Goal: Navigation & Orientation: Find specific page/section

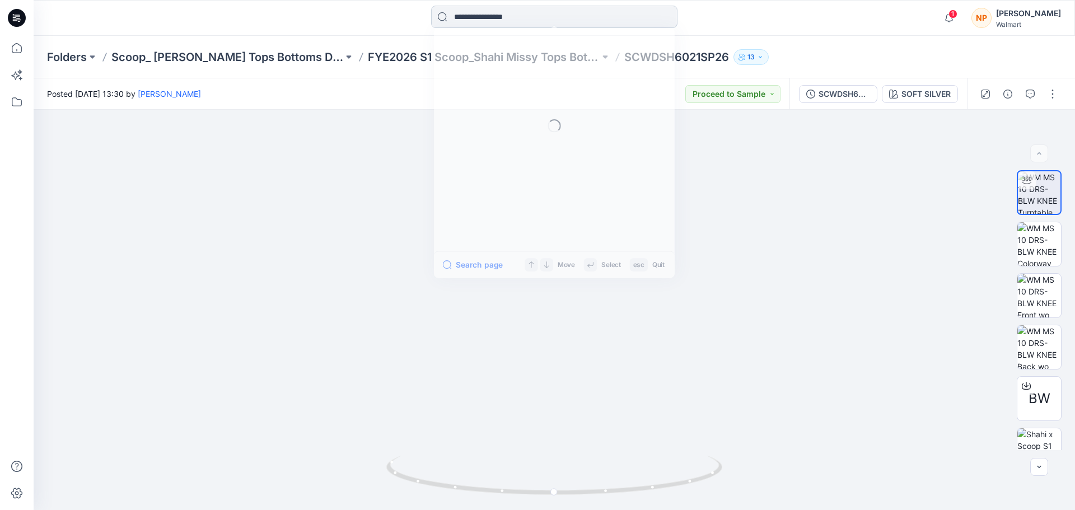
click at [495, 15] on input at bounding box center [554, 17] width 246 height 22
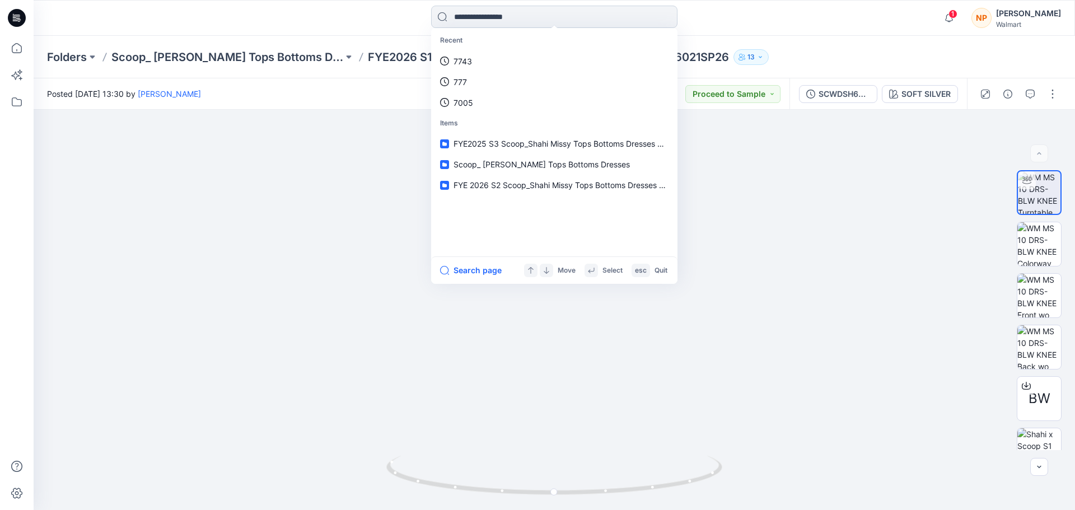
type input "*"
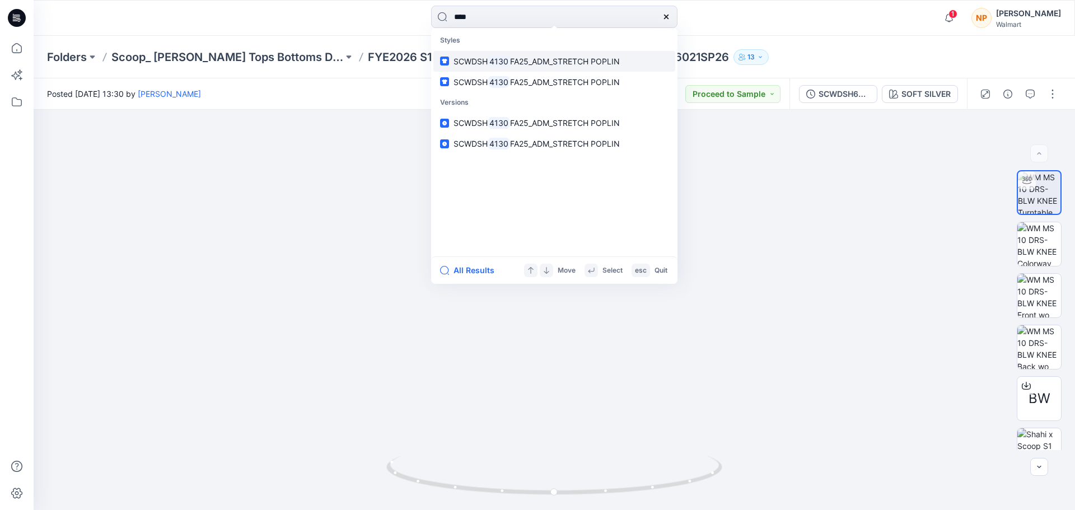
type input "****"
click at [506, 64] on mark "4130" at bounding box center [499, 61] width 22 height 13
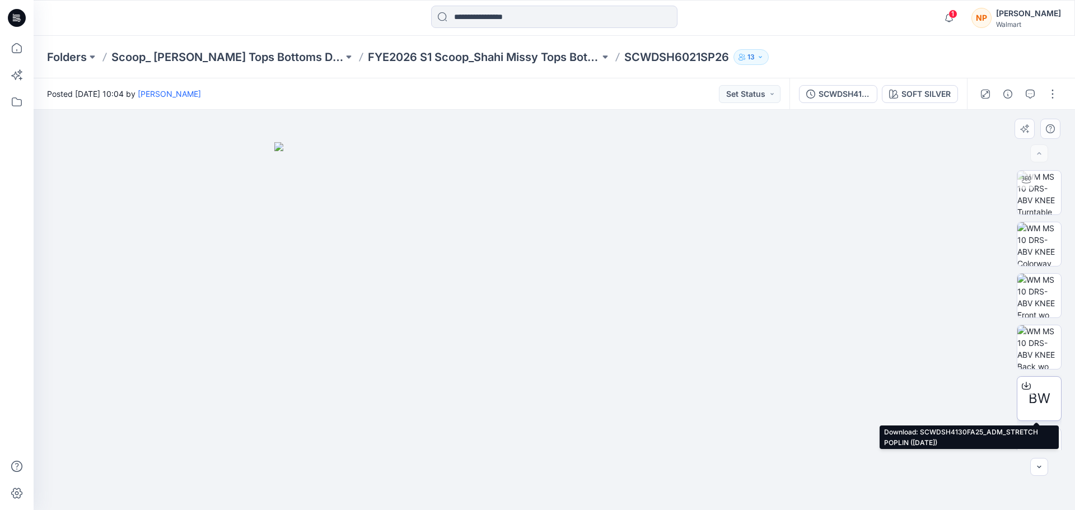
click at [1030, 403] on span "BW" at bounding box center [1039, 399] width 22 height 20
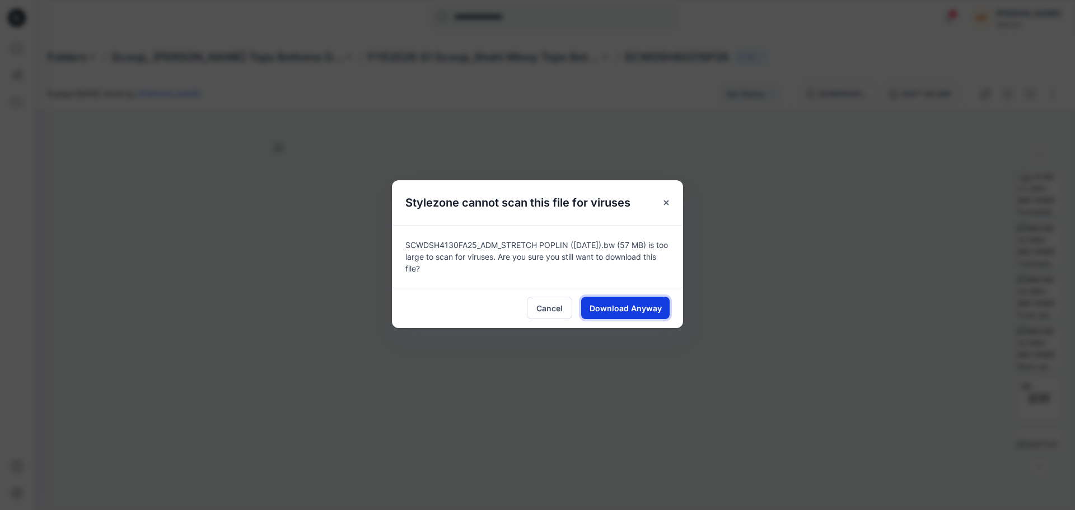
click at [609, 312] on span "Download Anyway" at bounding box center [626, 308] width 72 height 12
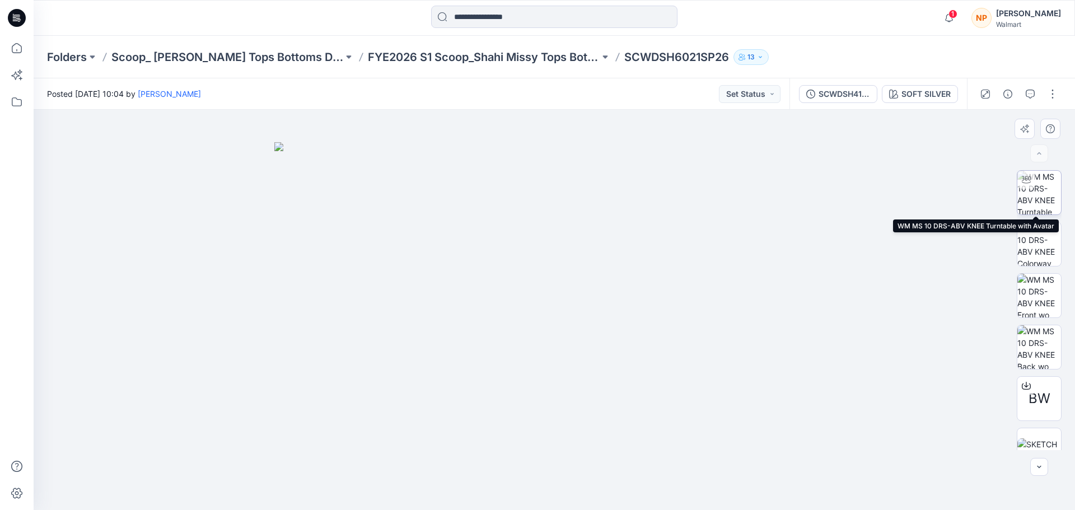
click at [1036, 198] on img at bounding box center [1039, 193] width 44 height 44
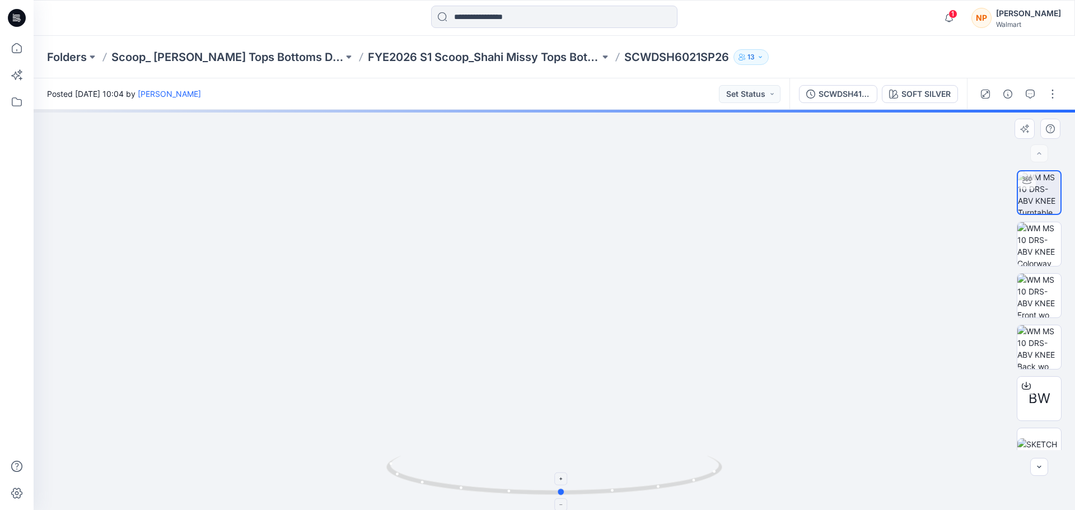
drag, startPoint x: 613, startPoint y: 492, endPoint x: 620, endPoint y: 483, distance: 11.5
click at [620, 483] on icon at bounding box center [555, 477] width 339 height 42
drag, startPoint x: 541, startPoint y: 205, endPoint x: 543, endPoint y: 333, distance: 128.2
click at [543, 333] on img at bounding box center [554, 238] width 942 height 543
drag, startPoint x: 532, startPoint y: 278, endPoint x: 538, endPoint y: 320, distance: 42.4
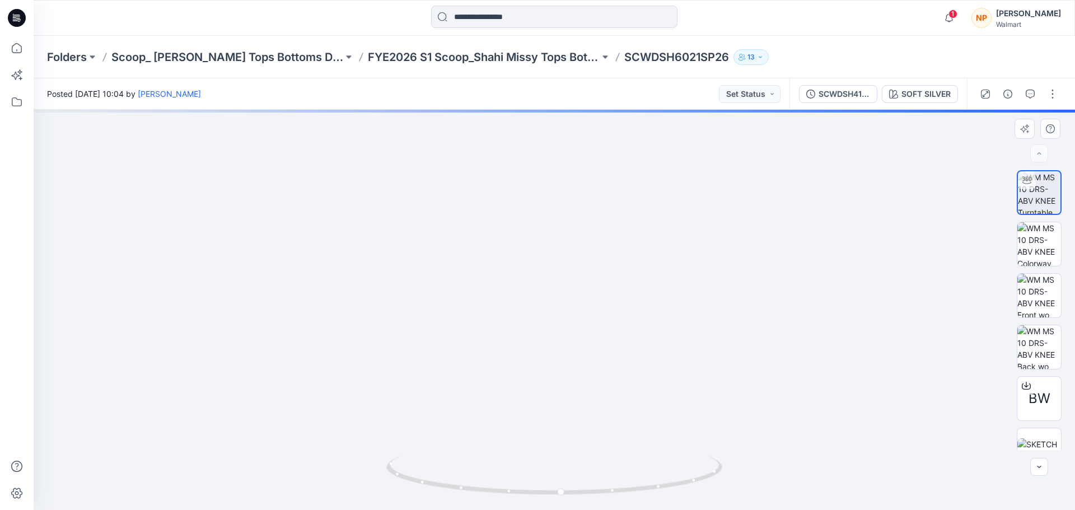
click at [538, 320] on img at bounding box center [554, 259] width 942 height 501
drag, startPoint x: 486, startPoint y: 493, endPoint x: 490, endPoint y: 487, distance: 7.6
click at [490, 487] on icon at bounding box center [555, 477] width 339 height 42
click at [496, 370] on img at bounding box center [554, 259] width 942 height 501
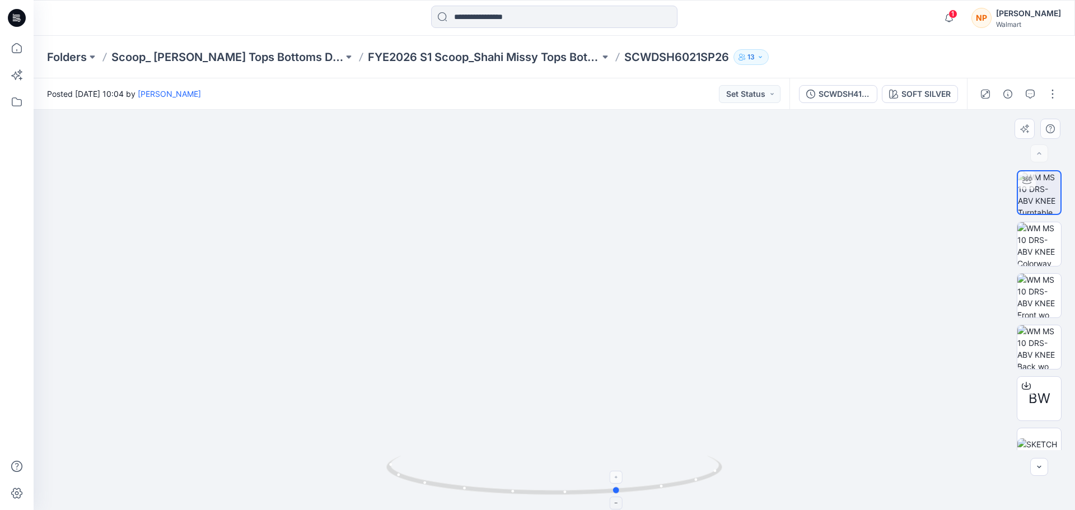
drag, startPoint x: 483, startPoint y: 494, endPoint x: 535, endPoint y: 474, distance: 55.8
click at [535, 474] on icon at bounding box center [555, 477] width 339 height 42
click at [1017, 17] on div "[PERSON_NAME]" at bounding box center [1028, 13] width 65 height 13
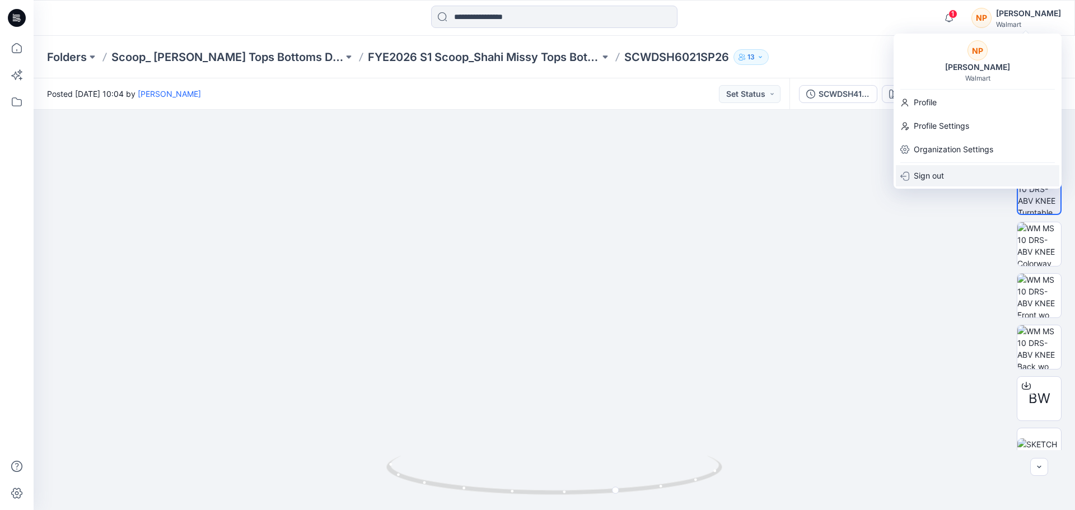
click at [930, 174] on p "Sign out" at bounding box center [929, 175] width 30 height 21
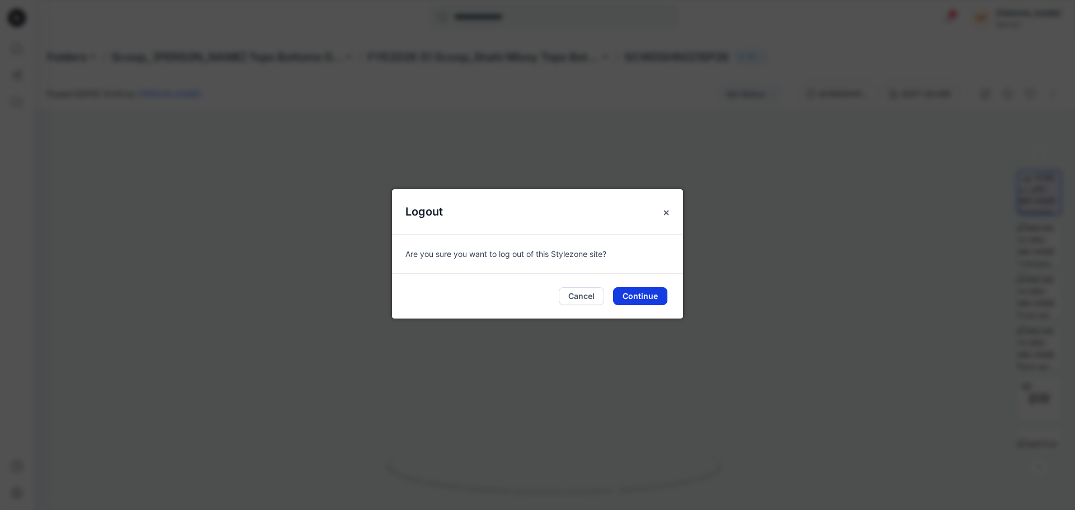
click at [650, 299] on button "Continue" at bounding box center [640, 296] width 54 height 18
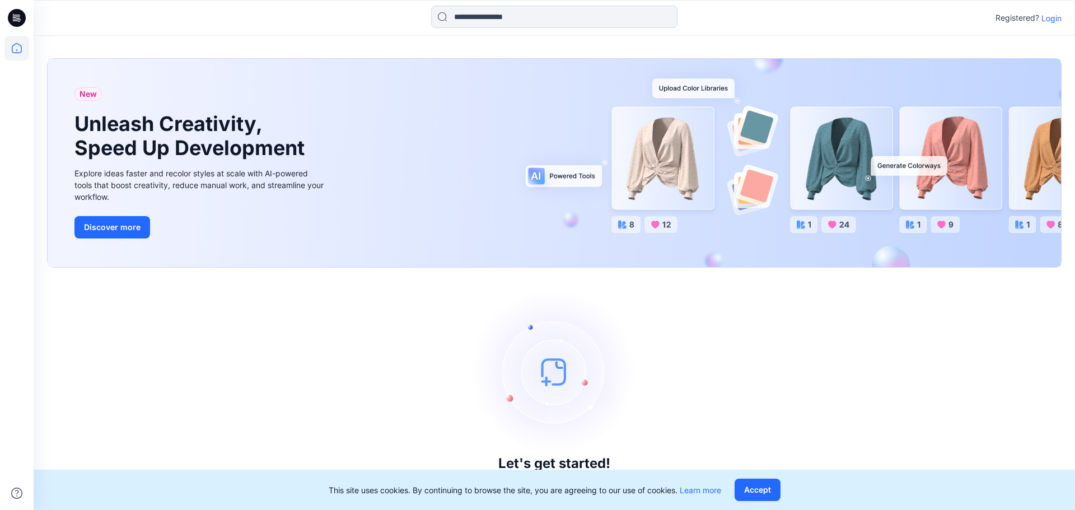
click at [1052, 18] on p "Login" at bounding box center [1051, 18] width 20 height 12
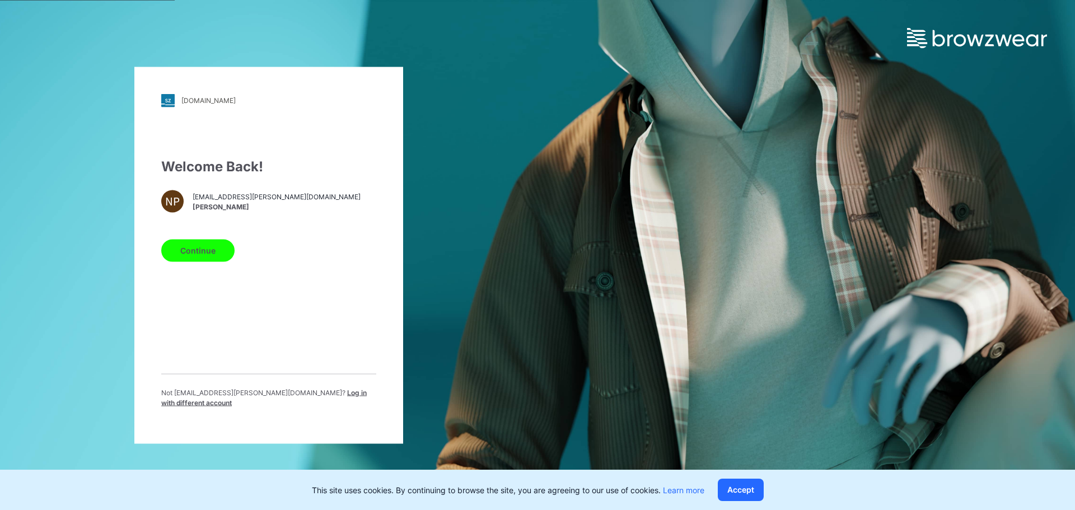
drag, startPoint x: 328, startPoint y: 399, endPoint x: 322, endPoint y: 385, distance: 14.8
click at [328, 399] on span "Log in with different account" at bounding box center [263, 397] width 205 height 18
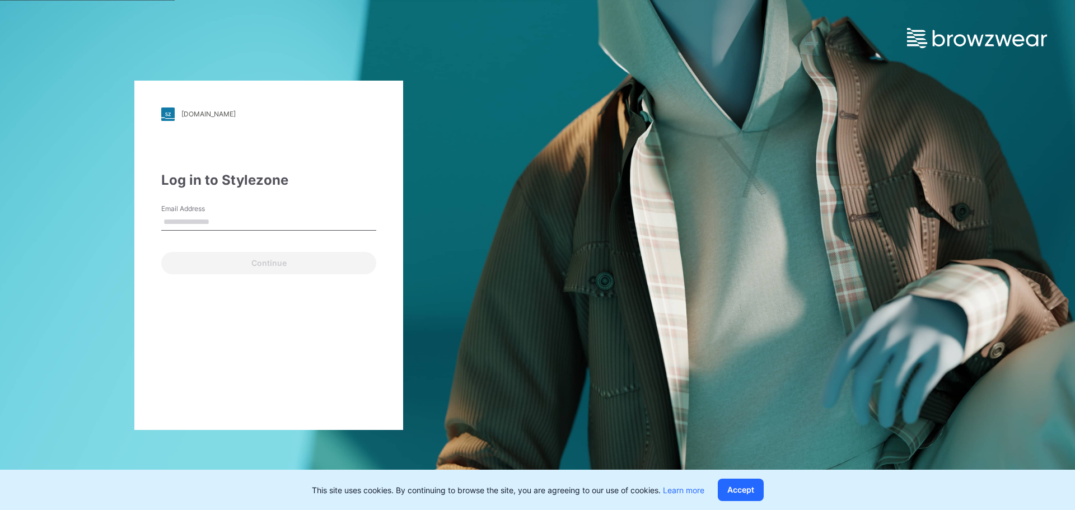
type input "**********"
click at [228, 276] on div "**********" at bounding box center [268, 255] width 269 height 349
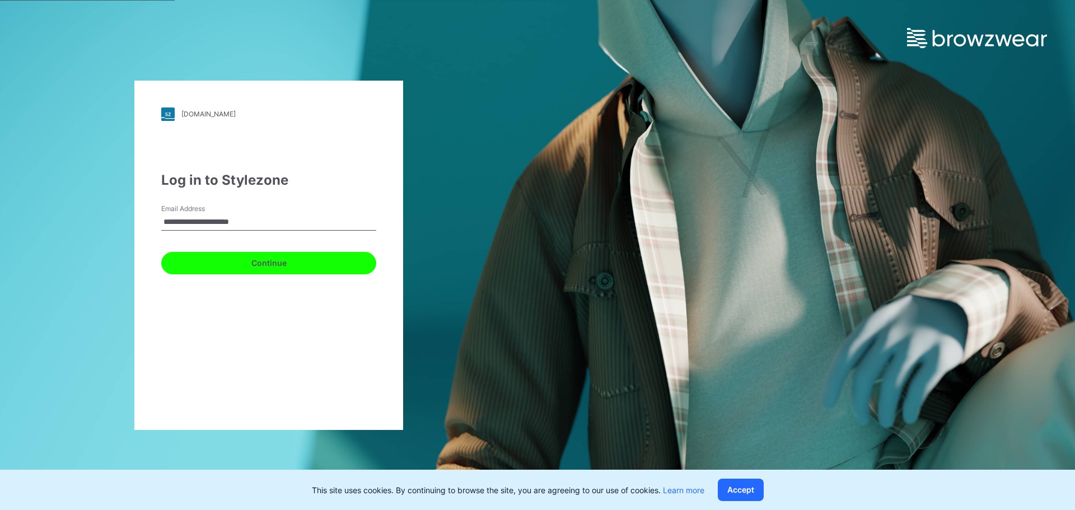
drag, startPoint x: 232, startPoint y: 260, endPoint x: 235, endPoint y: 250, distance: 10.1
click at [232, 260] on button "Continue" at bounding box center [268, 263] width 215 height 22
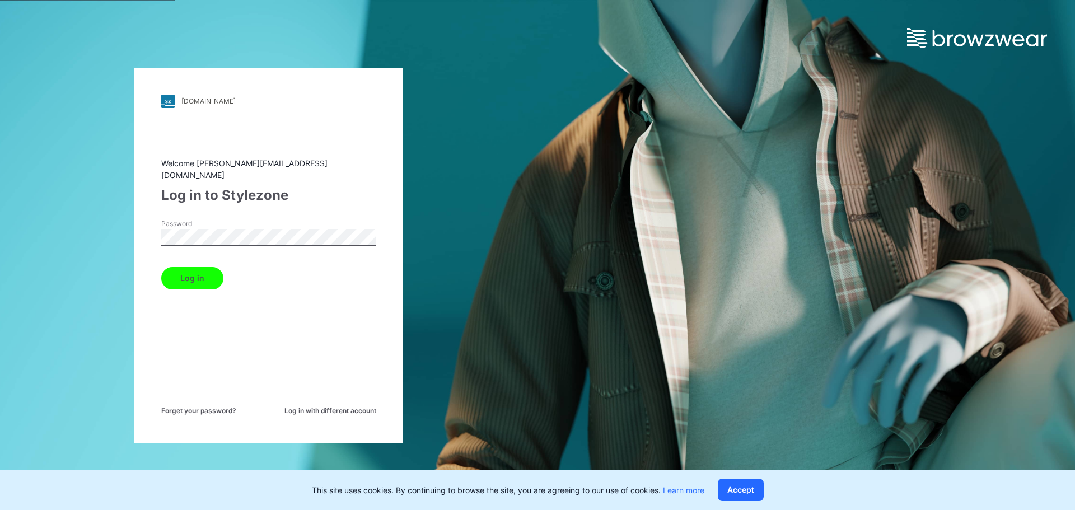
click at [204, 273] on button "Log in" at bounding box center [192, 278] width 62 height 22
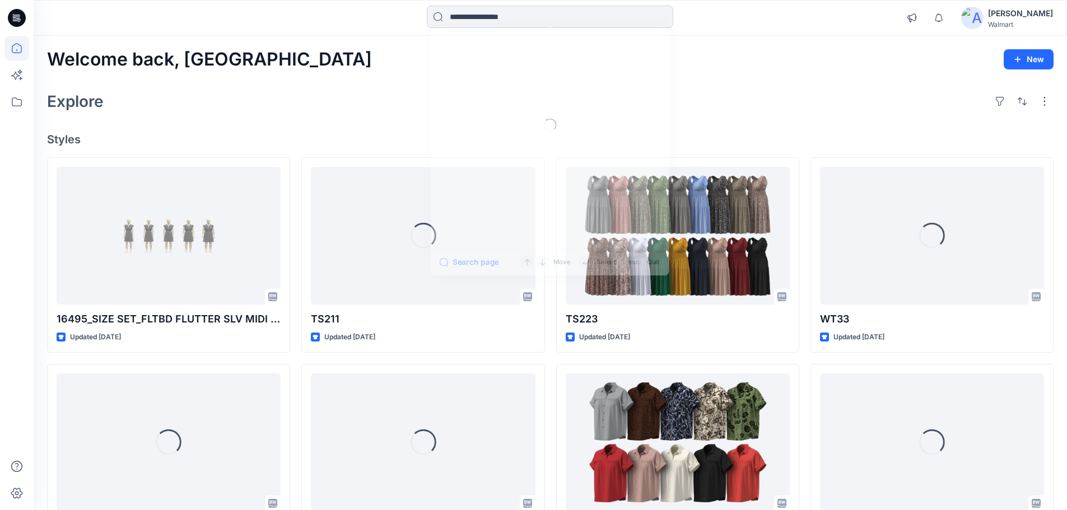
click at [467, 21] on input at bounding box center [550, 17] width 246 height 22
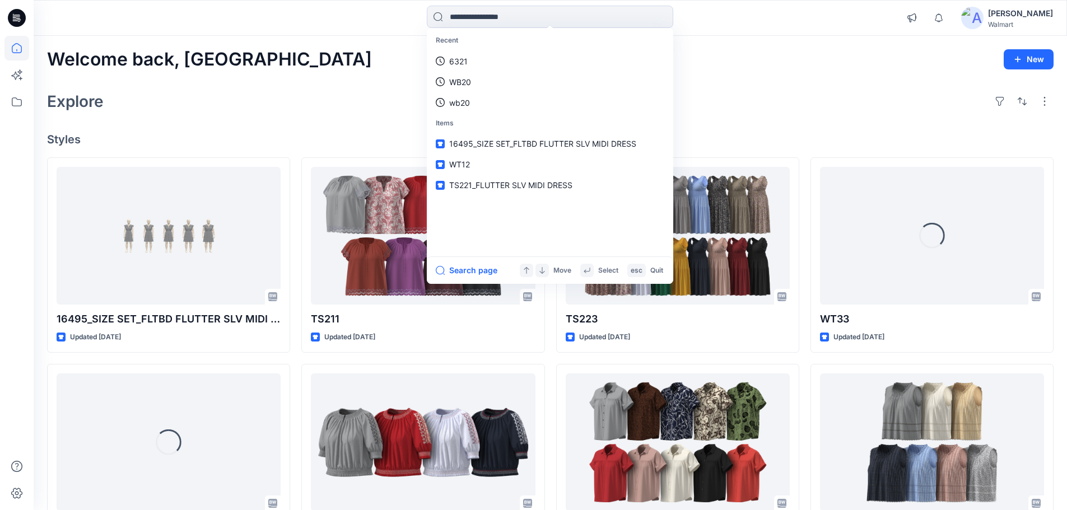
click at [769, 99] on div "Explore" at bounding box center [550, 101] width 1006 height 27
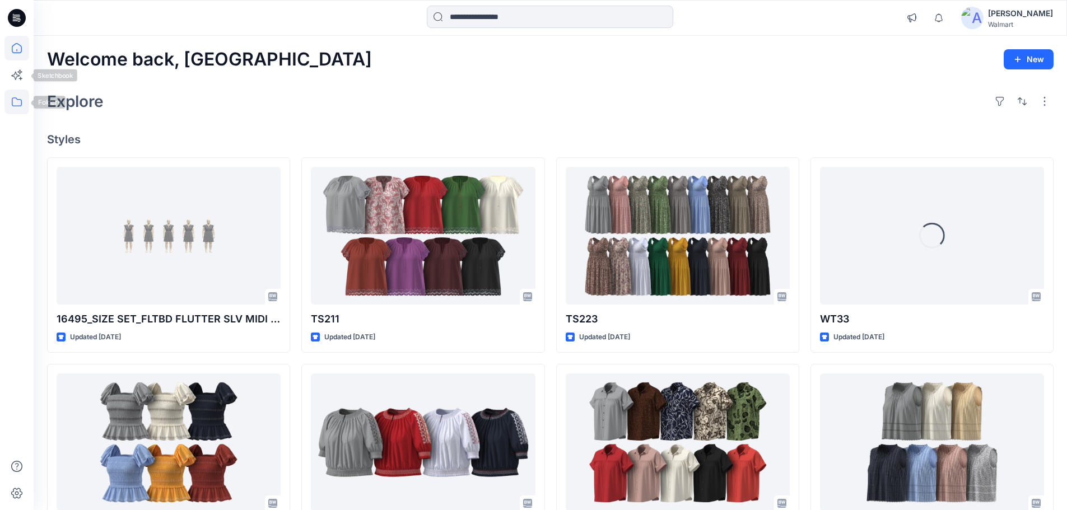
click at [18, 100] on icon at bounding box center [16, 102] width 25 height 25
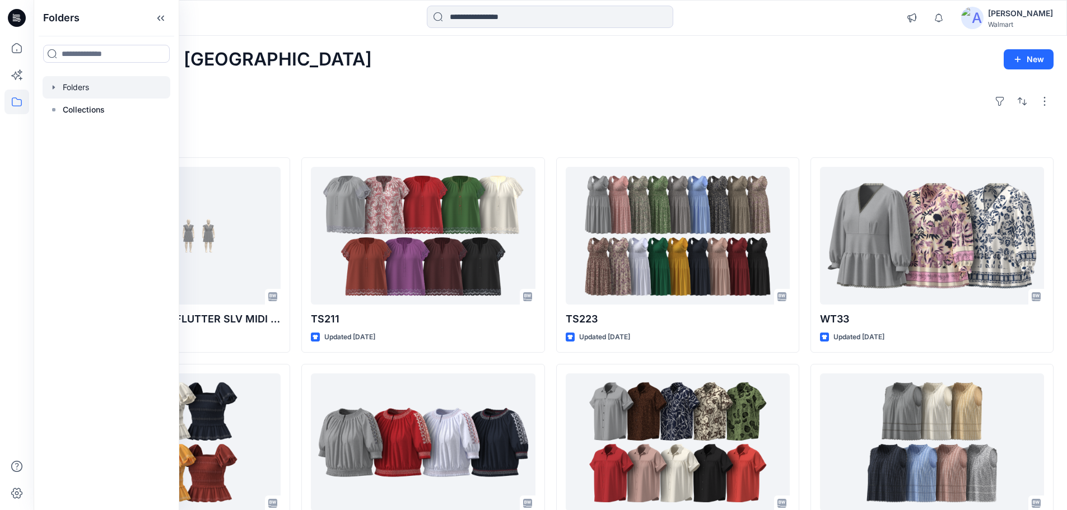
click at [78, 90] on div at bounding box center [107, 87] width 128 height 22
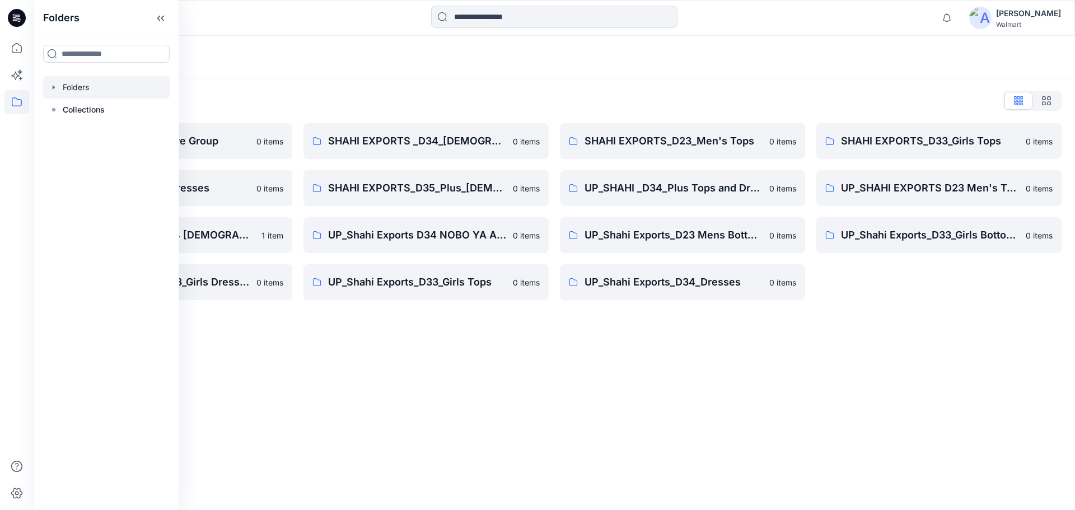
click at [621, 375] on div "Folders Folders List Shahi 3D Sample Share Group 0 items Shahi Exports_D34_Dres…" at bounding box center [554, 273] width 1041 height 474
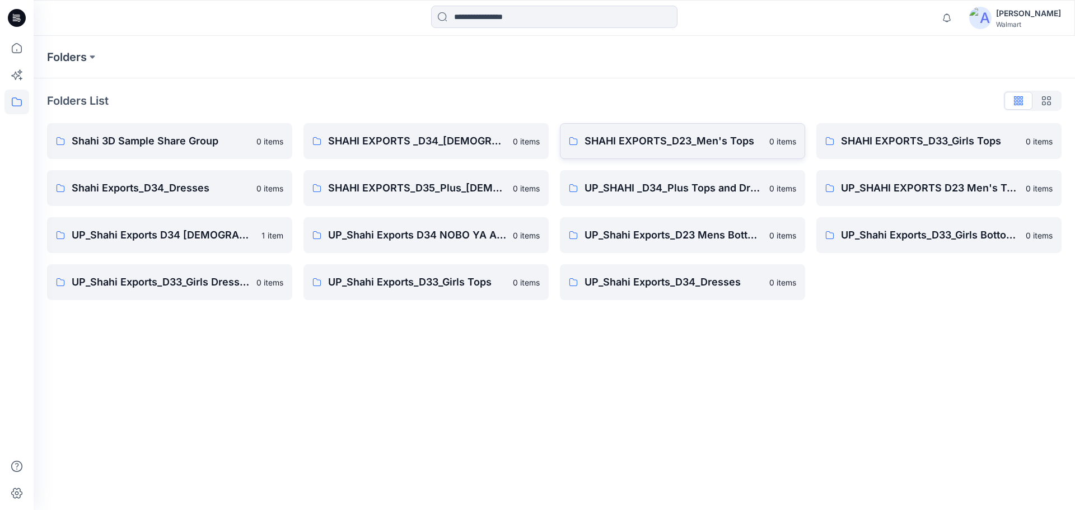
click at [649, 145] on p "SHAHI EXPORTS_D23_Men's Tops" at bounding box center [674, 141] width 178 height 16
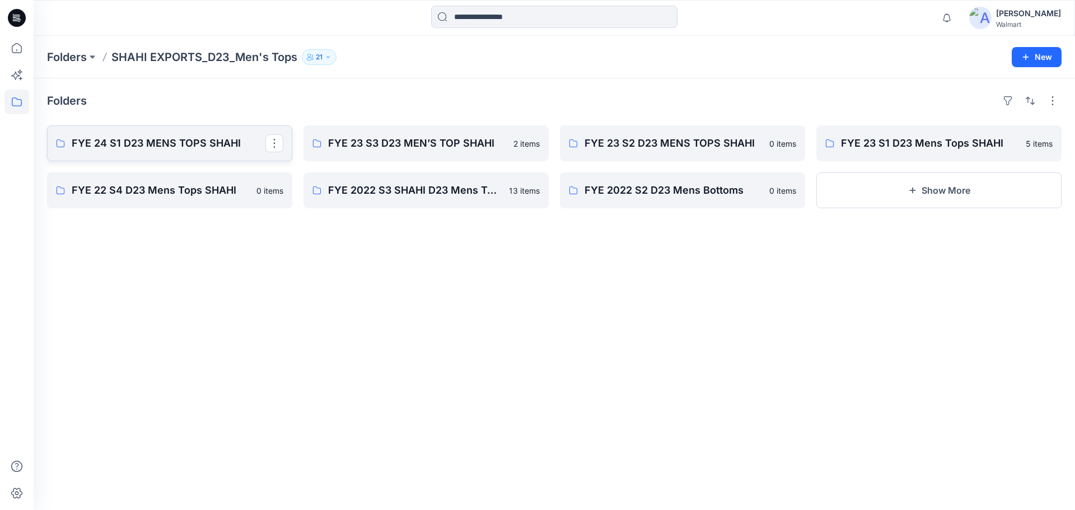
click at [146, 144] on p "FYE 24 S1 D23 MENS TOPS SHAHI" at bounding box center [169, 143] width 194 height 16
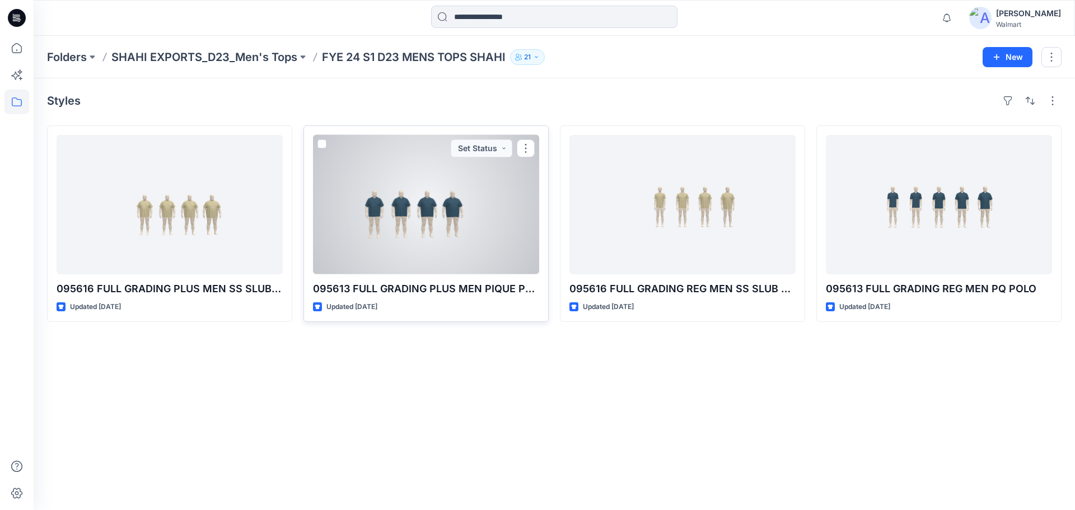
click at [399, 237] on div at bounding box center [426, 204] width 226 height 139
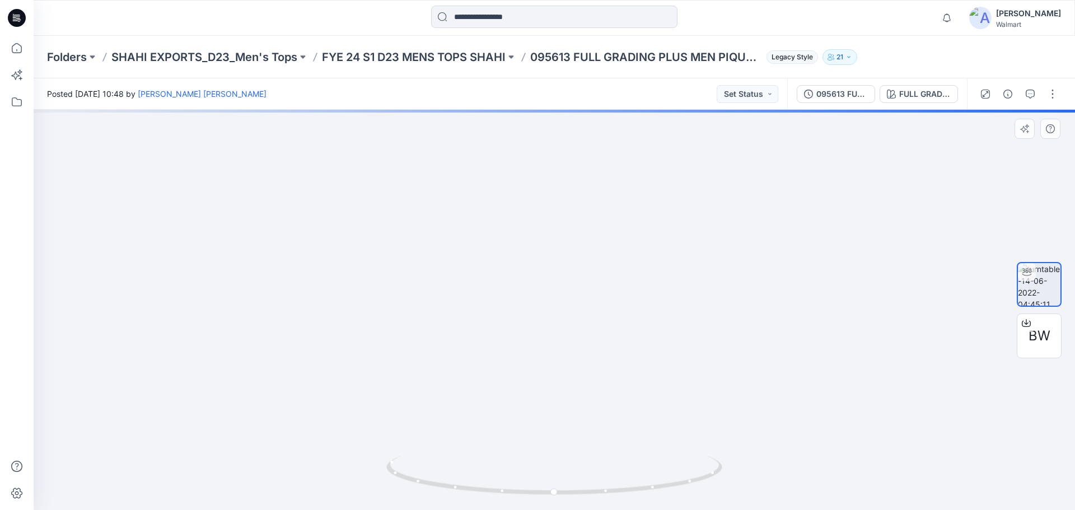
drag, startPoint x: 576, startPoint y: 287, endPoint x: 338, endPoint y: 287, distance: 237.4
click at [338, 287] on img at bounding box center [554, 156] width 1021 height 707
drag, startPoint x: 636, startPoint y: 342, endPoint x: 574, endPoint y: 343, distance: 62.2
click at [574, 343] on img at bounding box center [554, 158] width 1021 height 703
click at [1041, 338] on span "BW" at bounding box center [1039, 336] width 22 height 20
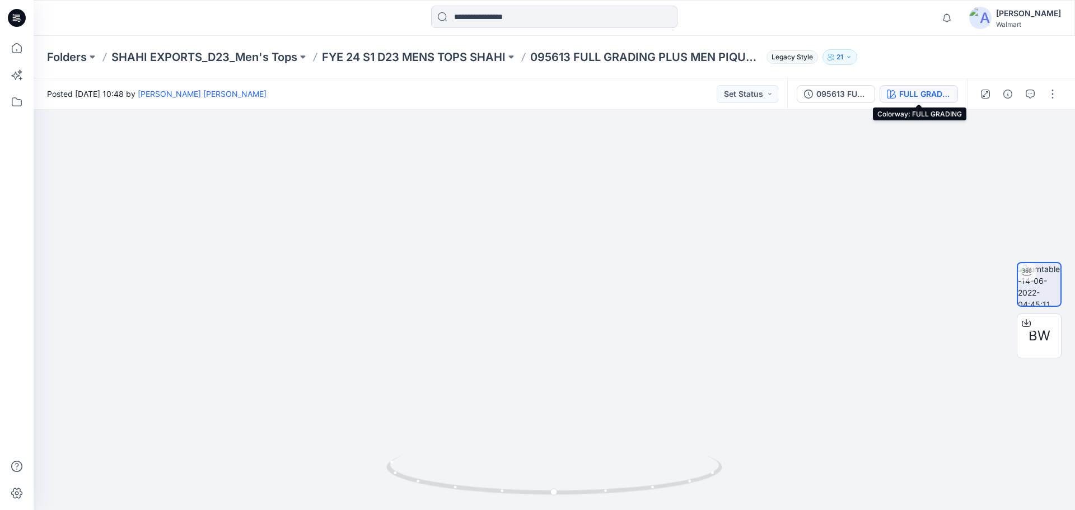
click at [918, 100] on div "FULL GRADING" at bounding box center [925, 94] width 52 height 12
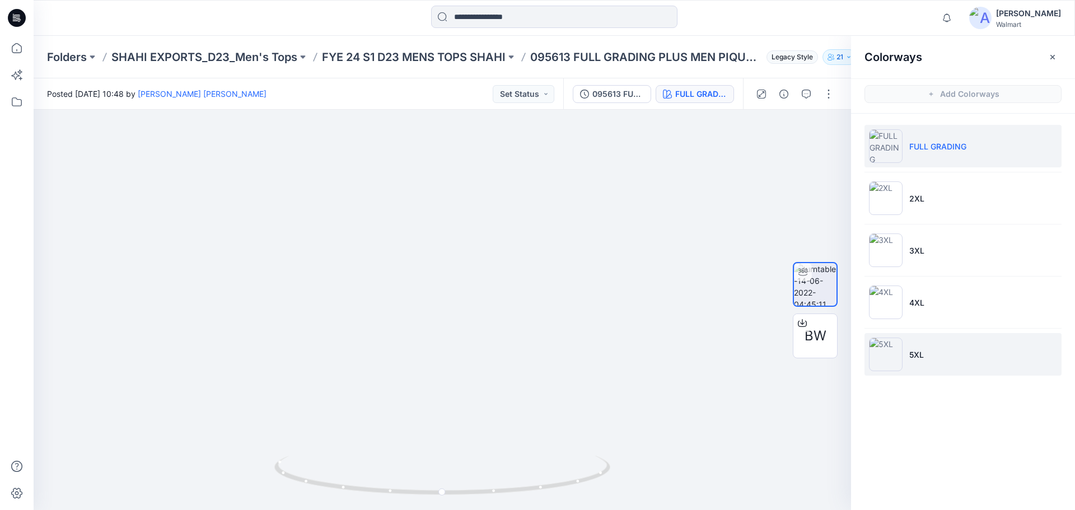
click at [928, 352] on li "5XL" at bounding box center [962, 354] width 197 height 43
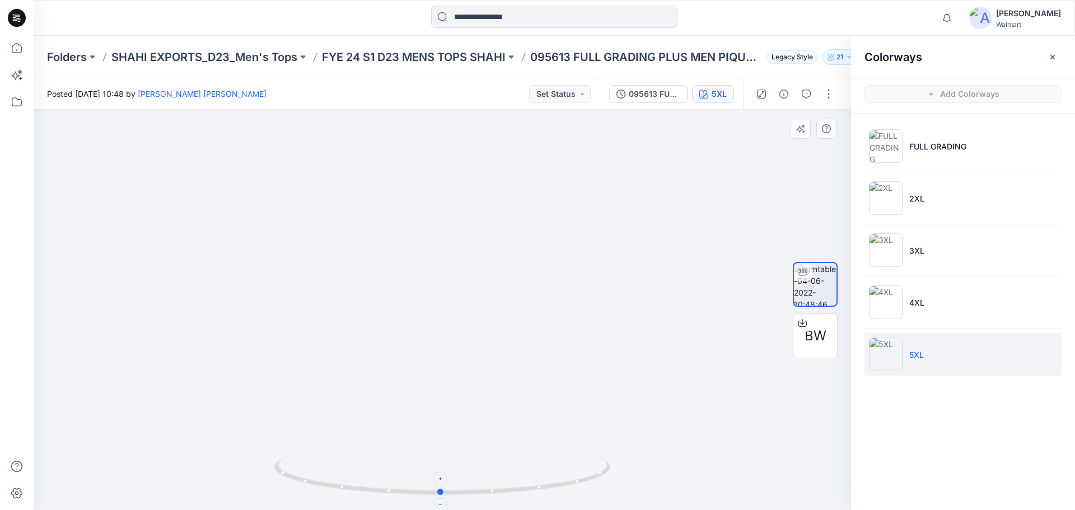
drag, startPoint x: 554, startPoint y: 489, endPoint x: 552, endPoint y: 468, distance: 20.8
click at [552, 468] on icon at bounding box center [443, 477] width 339 height 42
drag, startPoint x: 368, startPoint y: 492, endPoint x: 500, endPoint y: 499, distance: 132.3
click at [500, 499] on div at bounding box center [442, 482] width 336 height 56
click at [14, 54] on icon at bounding box center [16, 48] width 25 height 25
